Goal: Entertainment & Leisure: Consume media (video, audio)

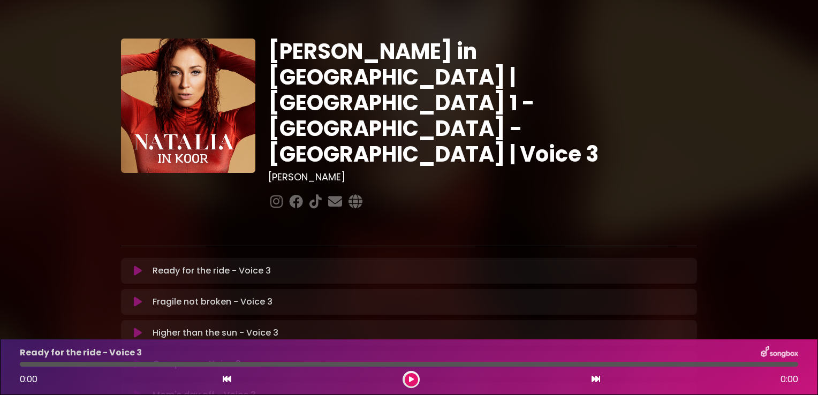
click at [138, 328] on icon at bounding box center [138, 333] width 8 height 11
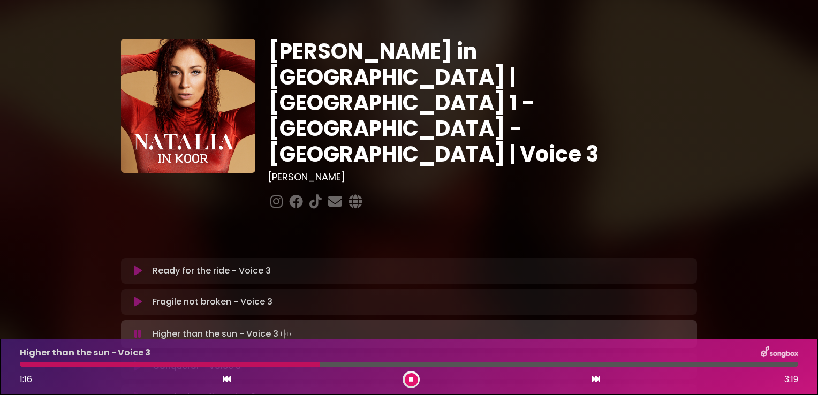
click at [293, 364] on div at bounding box center [170, 364] width 300 height 5
click at [298, 364] on div at bounding box center [409, 364] width 779 height 5
click at [304, 364] on div at bounding box center [172, 364] width 304 height 5
click at [306, 367] on div "Higher than the sun - Voice 3 1:18 3:19" at bounding box center [408, 367] width 791 height 42
click at [300, 363] on div at bounding box center [176, 364] width 312 height 5
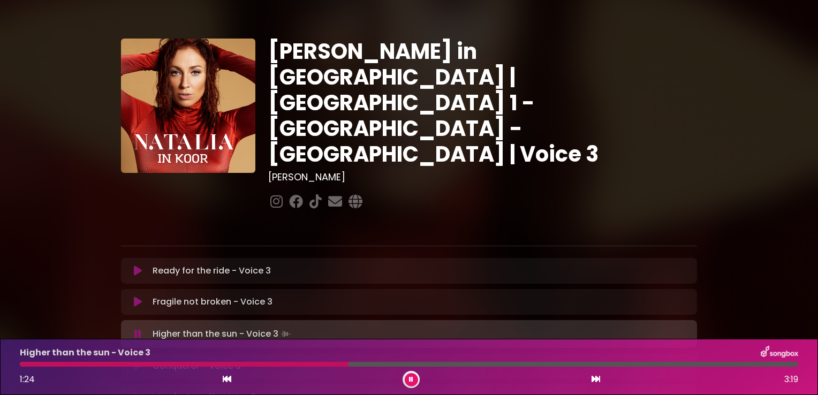
drag, startPoint x: 300, startPoint y: 363, endPoint x: 294, endPoint y: 366, distance: 6.7
click at [294, 366] on div at bounding box center [409, 364] width 779 height 5
click at [291, 364] on div at bounding box center [173, 364] width 306 height 5
click at [291, 364] on div at bounding box center [170, 364] width 301 height 5
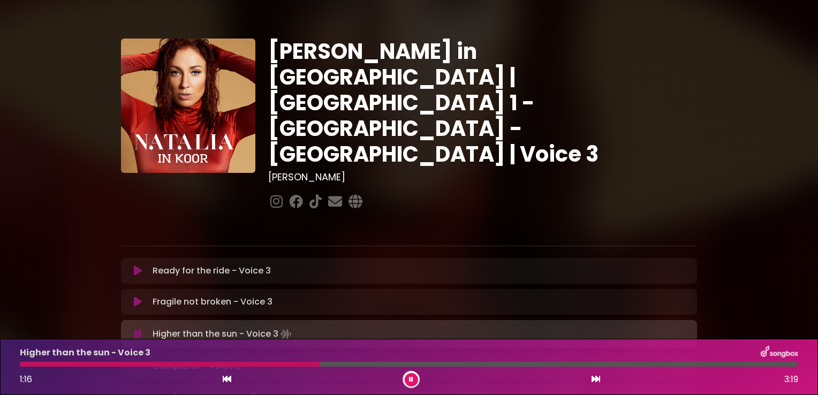
click at [291, 364] on div at bounding box center [170, 364] width 300 height 5
click at [291, 364] on div at bounding box center [170, 364] width 301 height 5
click at [517, 365] on div at bounding box center [292, 364] width 545 height 5
click at [517, 365] on div at bounding box center [281, 364] width 523 height 5
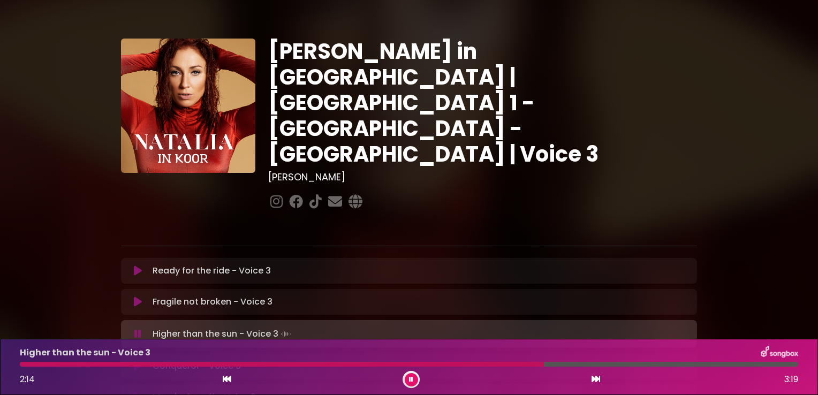
click at [517, 365] on div at bounding box center [282, 364] width 524 height 5
click at [136, 329] on icon at bounding box center [137, 334] width 7 height 11
